Goal: Register for event/course

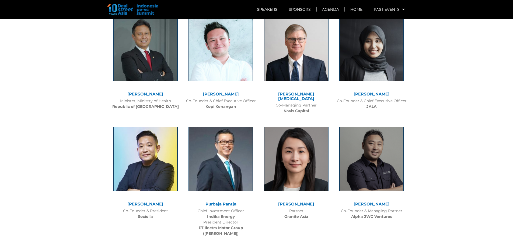
scroll to position [1078, 0]
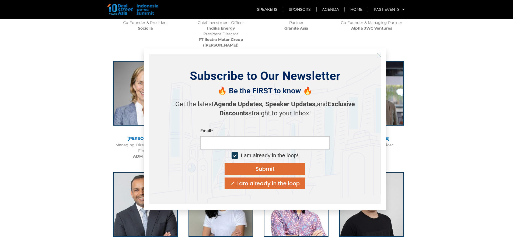
click at [379, 56] on icon "Close" at bounding box center [379, 55] width 5 height 5
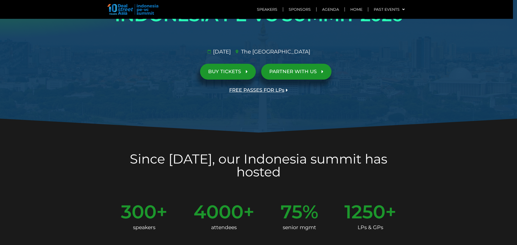
scroll to position [0, 0]
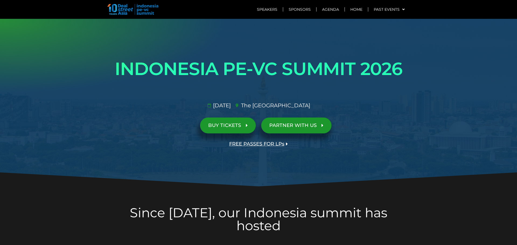
click at [200, 118] on link "BUY TICKETS" at bounding box center [228, 126] width 56 height 16
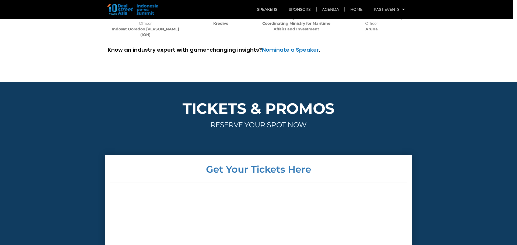
scroll to position [1682, 0]
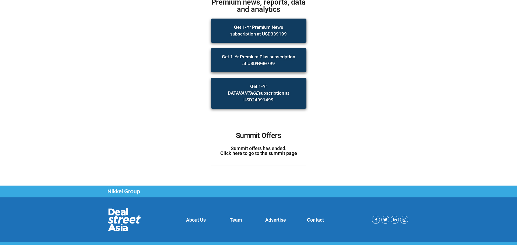
scroll to position [64, 0]
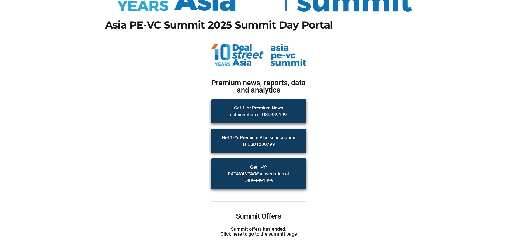
click at [257, 227] on link "Summit offers has ended. Click here to go to the summit page" at bounding box center [258, 232] width 77 height 11
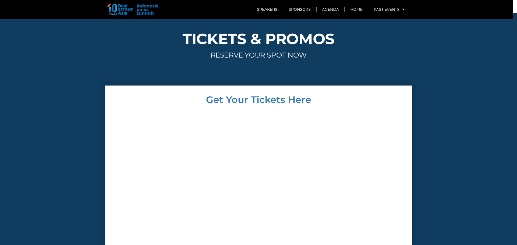
scroll to position [1751, 0]
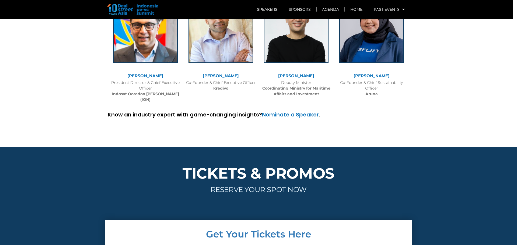
drag, startPoint x: 415, startPoint y: 187, endPoint x: 420, endPoint y: 178, distance: 10.3
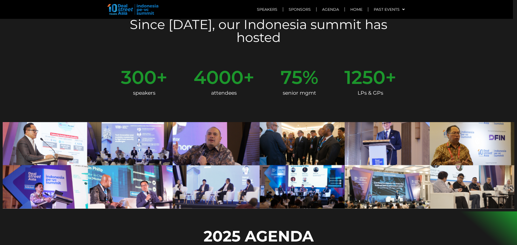
scroll to position [0, 0]
